Goal: Task Accomplishment & Management: Use online tool/utility

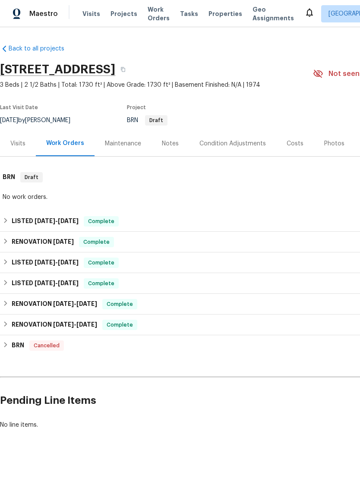
click at [17, 143] on div "Visits" at bounding box center [17, 143] width 15 height 9
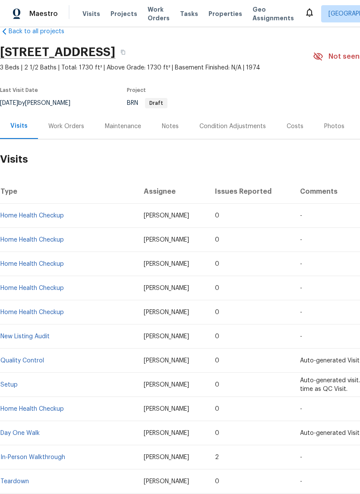
scroll to position [17, 0]
click at [131, 47] on button "button" at bounding box center [123, 53] width 16 height 16
click at [131, 52] on button "button" at bounding box center [123, 53] width 16 height 16
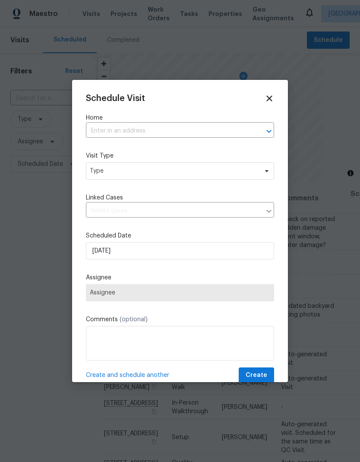
click at [152, 131] on input "text" at bounding box center [168, 130] width 164 height 13
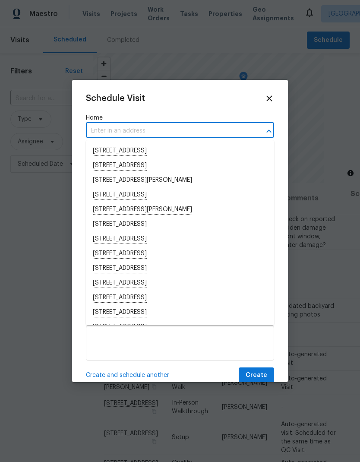
click at [134, 129] on input "text" at bounding box center [168, 130] width 164 height 13
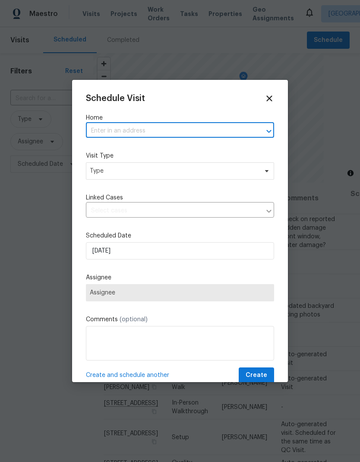
paste input "22 Adelphi Ct, Sacramento, CA 95825"
type input "22 Adelphi Ct, Sacramento, CA 95825"
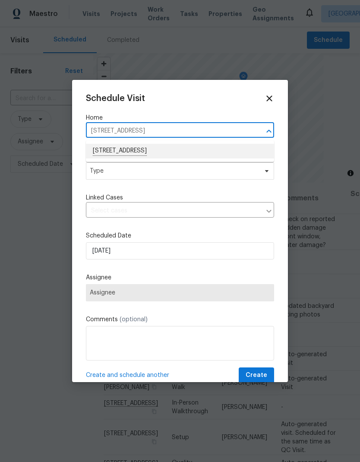
click at [183, 148] on li "22 Adelphi Ct, Sacramento, CA 95825" at bounding box center [180, 151] width 188 height 15
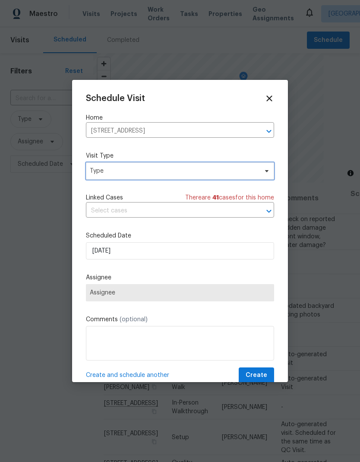
click at [195, 169] on span "Type" at bounding box center [174, 171] width 168 height 9
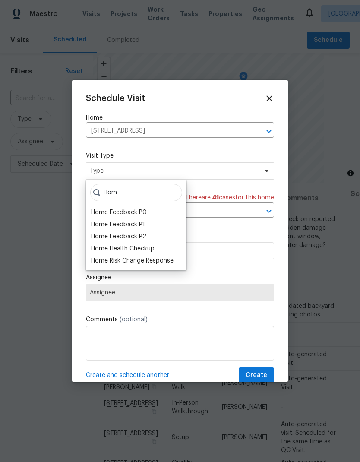
type input "Hom"
click at [154, 245] on div "Home Health Checkup" at bounding box center [122, 248] width 63 height 9
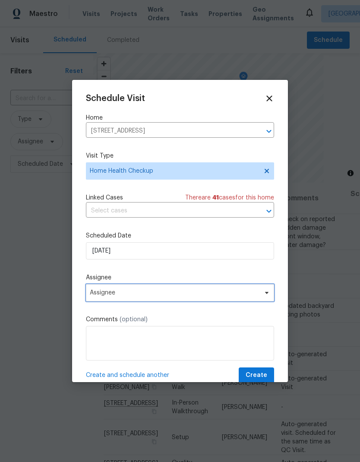
click at [176, 293] on span "Assignee" at bounding box center [174, 292] width 169 height 7
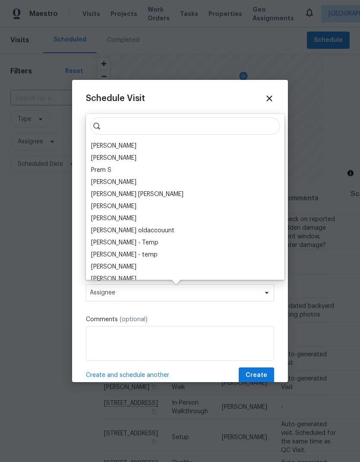
click at [128, 145] on div "[PERSON_NAME]" at bounding box center [113, 145] width 45 height 9
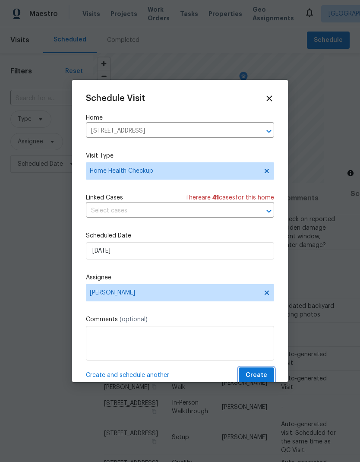
click at [265, 374] on span "Create" at bounding box center [256, 375] width 22 height 11
